Goal: Navigation & Orientation: Find specific page/section

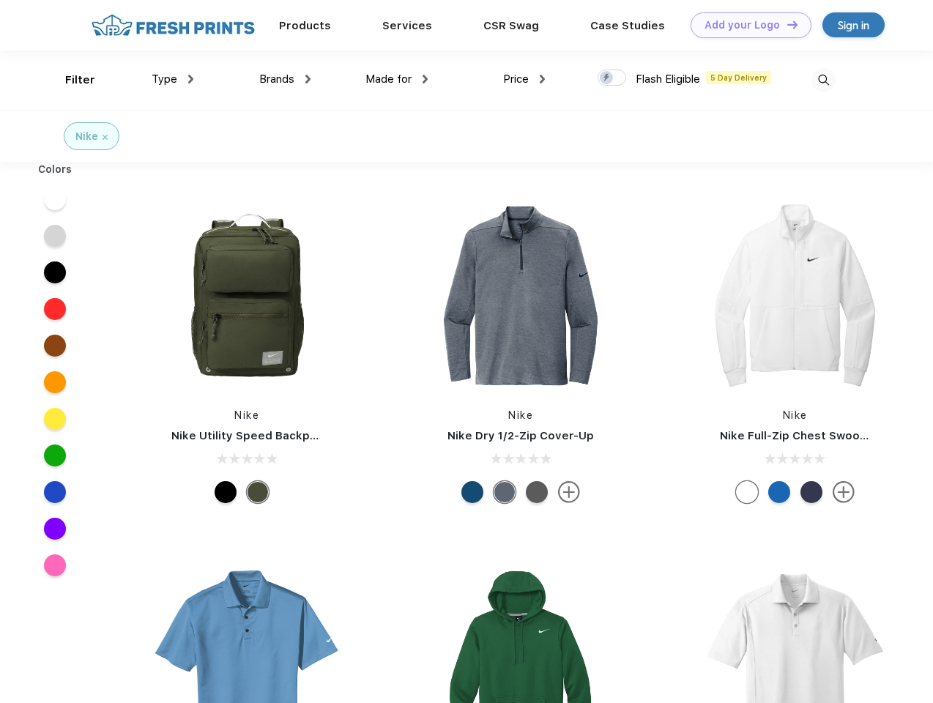
click at [745, 25] on link "Add your Logo Design Tool" at bounding box center [751, 25] width 121 height 26
click at [0, 0] on div "Design Tool" at bounding box center [0, 0] width 0 height 0
click at [786, 24] on link "Add your Logo Design Tool" at bounding box center [751, 25] width 121 height 26
click at [70, 80] on div "Filter" at bounding box center [80, 80] width 30 height 17
click at [173, 79] on span "Type" at bounding box center [165, 78] width 26 height 13
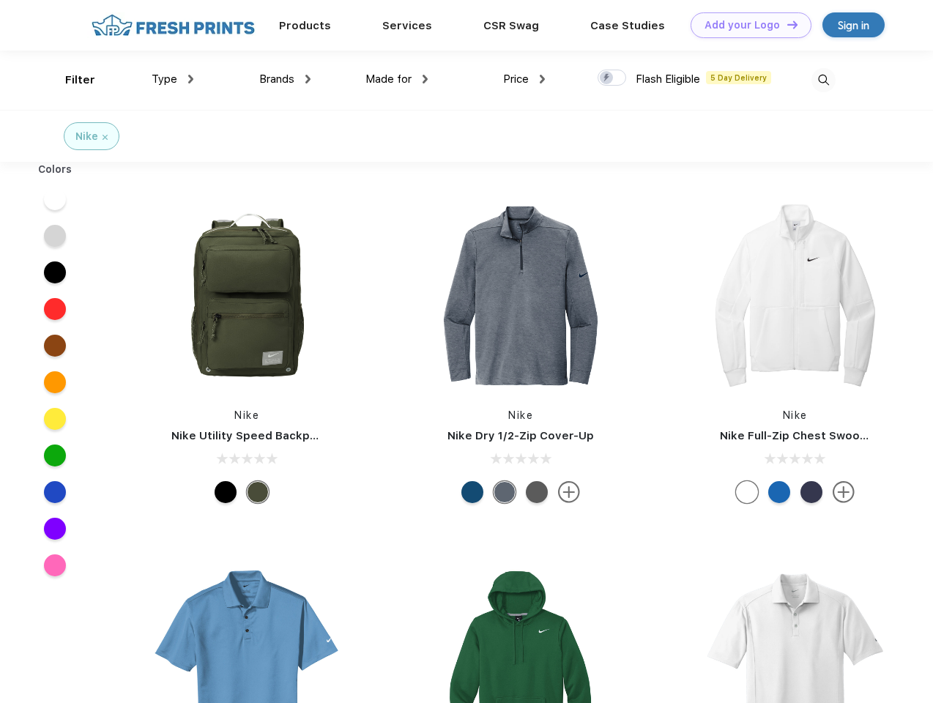
click at [285, 79] on span "Brands" at bounding box center [276, 78] width 35 height 13
click at [397, 79] on span "Made for" at bounding box center [388, 78] width 46 height 13
click at [524, 79] on span "Price" at bounding box center [516, 78] width 26 height 13
click at [612, 78] on div at bounding box center [612, 78] width 29 height 16
click at [607, 78] on input "checkbox" at bounding box center [603, 74] width 10 height 10
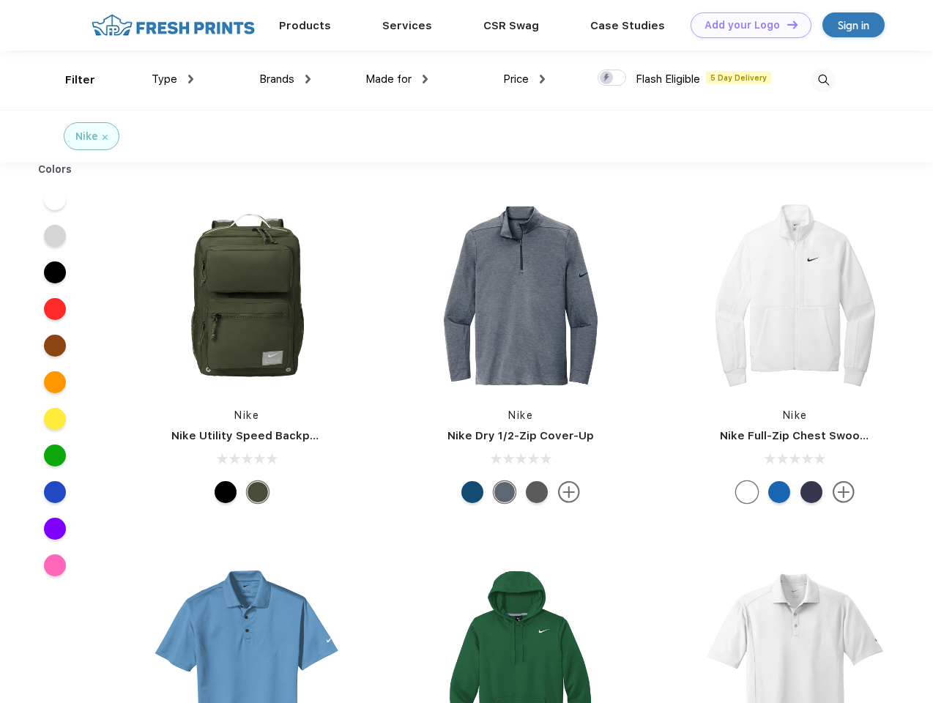
click at [823, 80] on img at bounding box center [823, 80] width 24 height 24
